Goal: Obtain resource: Download file/media

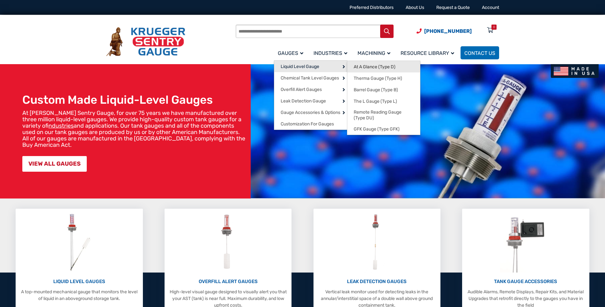
click at [369, 66] on span "At A Glance (Type D)" at bounding box center [375, 67] width 42 height 6
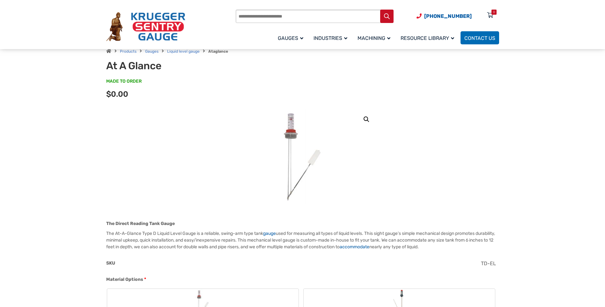
scroll to position [32, 0]
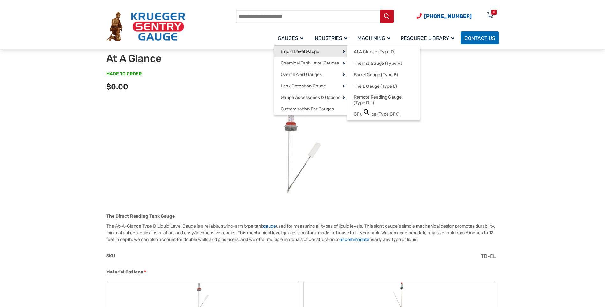
click at [306, 52] on span "Liquid Level Gauge" at bounding box center [300, 52] width 39 height 6
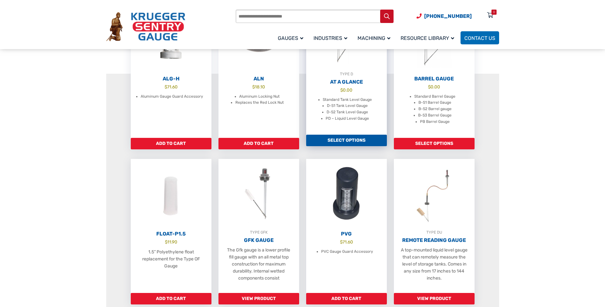
scroll to position [160, 0]
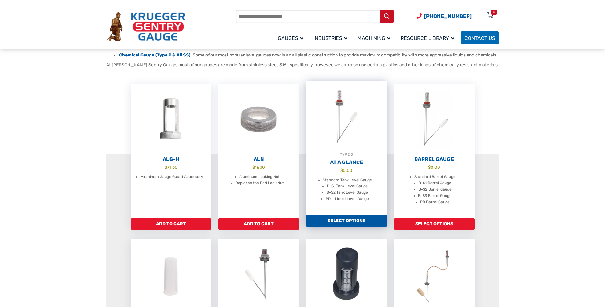
click at [337, 124] on img at bounding box center [346, 116] width 81 height 70
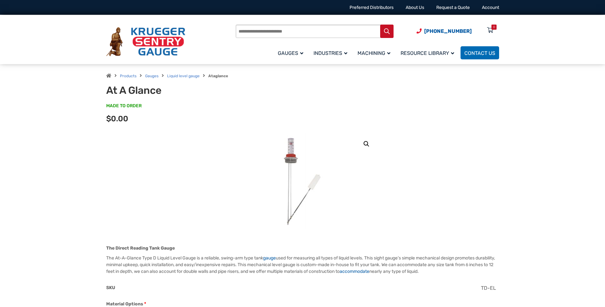
click at [293, 148] on img at bounding box center [302, 181] width 77 height 96
click at [366, 143] on link "🔍" at bounding box center [366, 143] width 11 height 11
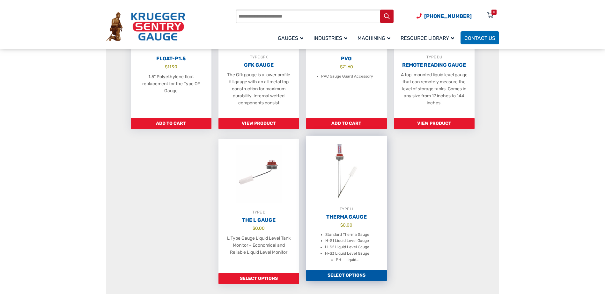
scroll to position [415, 0]
click at [343, 182] on img at bounding box center [346, 171] width 81 height 70
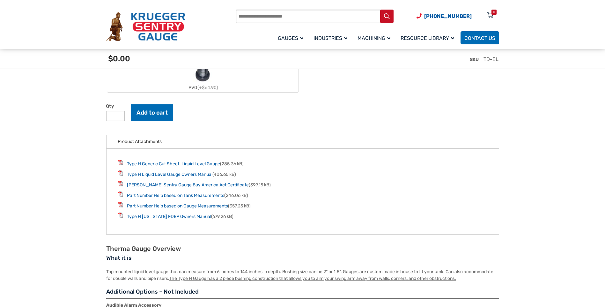
scroll to position [902, 0]
click at [188, 165] on link "Type H Generic Cut Sheet-Liquid Level Gauge" at bounding box center [173, 163] width 93 height 5
click at [159, 175] on link "Type H Liquid Level Gauge Owners Manual" at bounding box center [170, 173] width 86 height 5
